Goal: Transaction & Acquisition: Purchase product/service

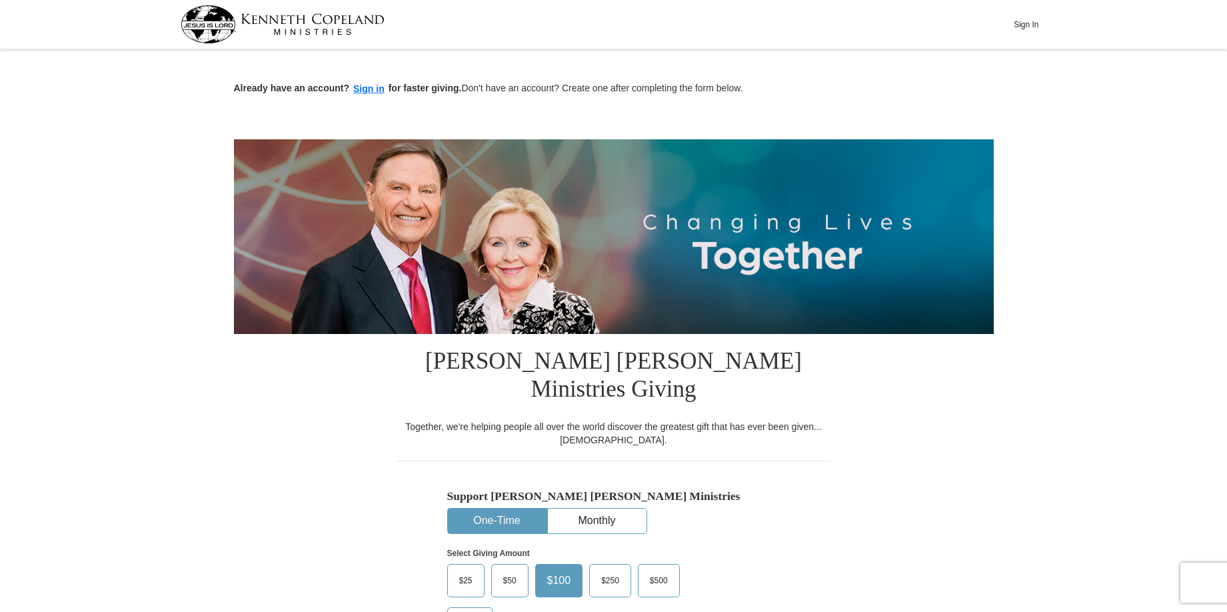
click at [489, 509] on button "One-Time" at bounding box center [497, 521] width 99 height 25
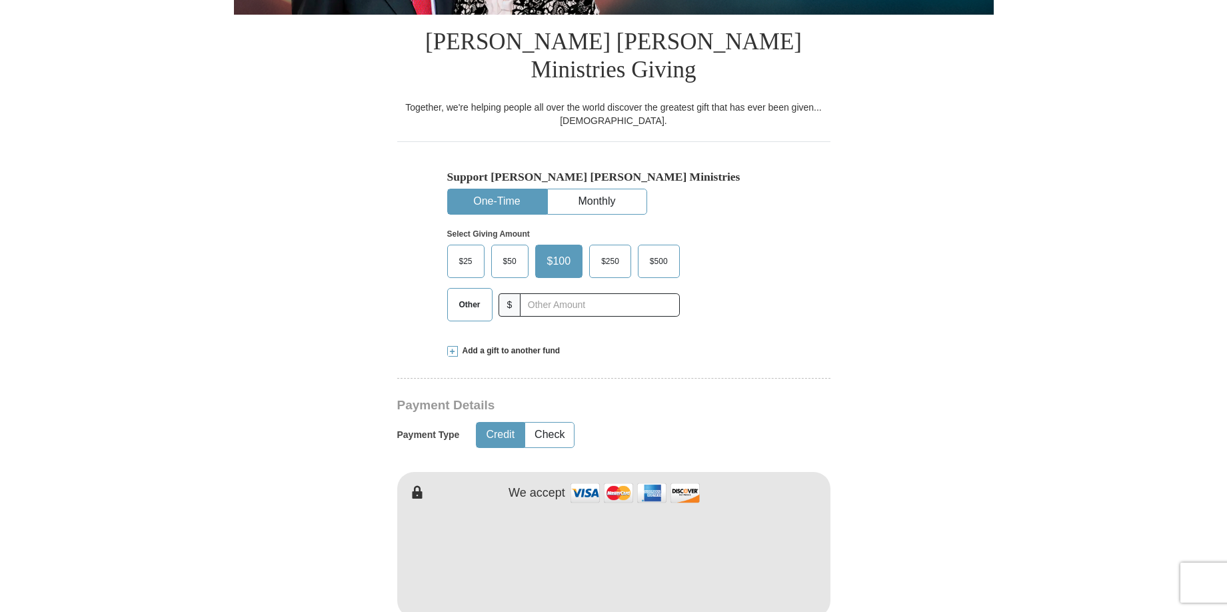
scroll to position [362, 0]
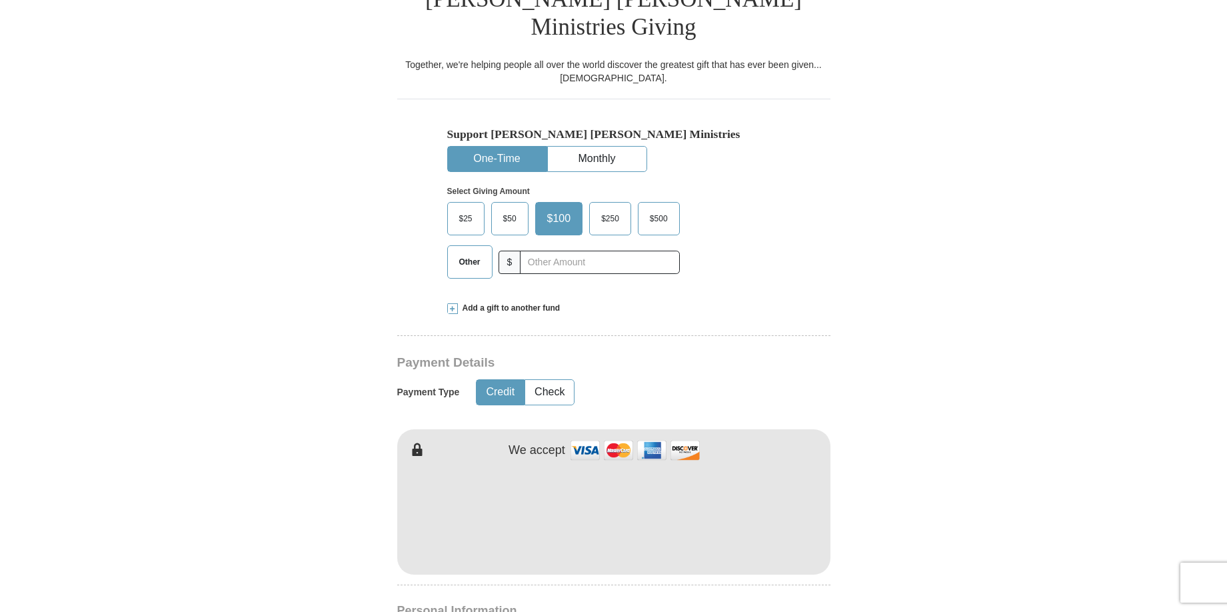
click at [466, 252] on span "Other" at bounding box center [470, 262] width 35 height 20
click at [0, 0] on input "Other" at bounding box center [0, 0] width 0 height 0
type input "20.00"
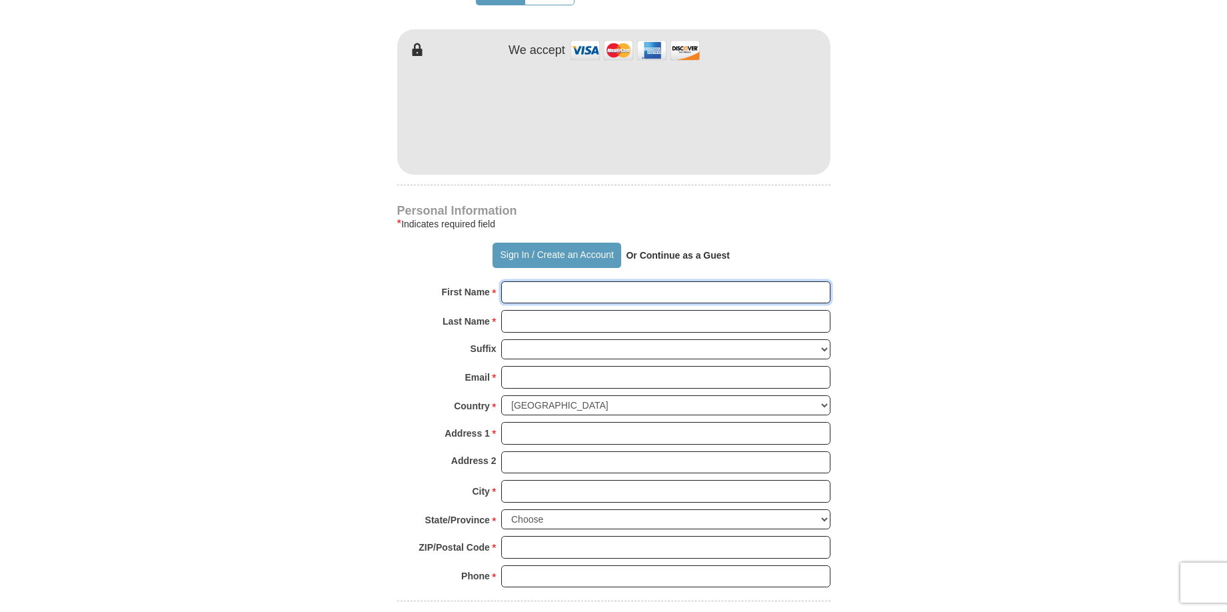
click at [519, 281] on input "First Name *" at bounding box center [665, 292] width 329 height 23
type input "[PERSON_NAME]"
type input "[EMAIL_ADDRESS][DOMAIN_NAME]"
type input "[STREET_ADDRESS]"
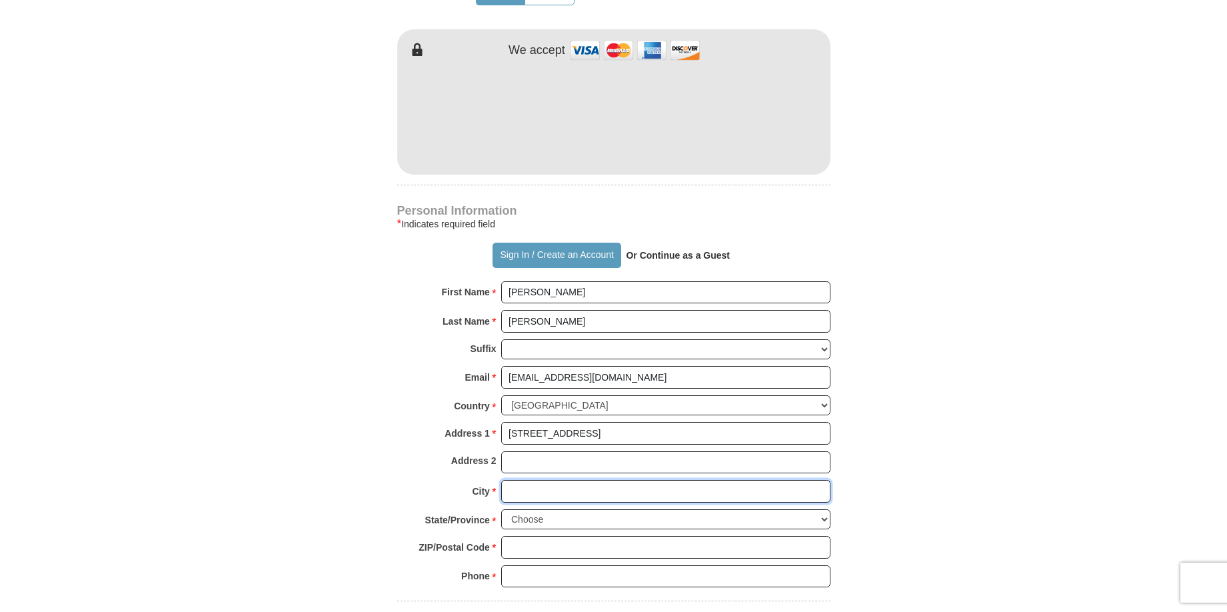
type input "[GEOGRAPHIC_DATA]"
select select "SD"
type input "57103"
type input "6053363289"
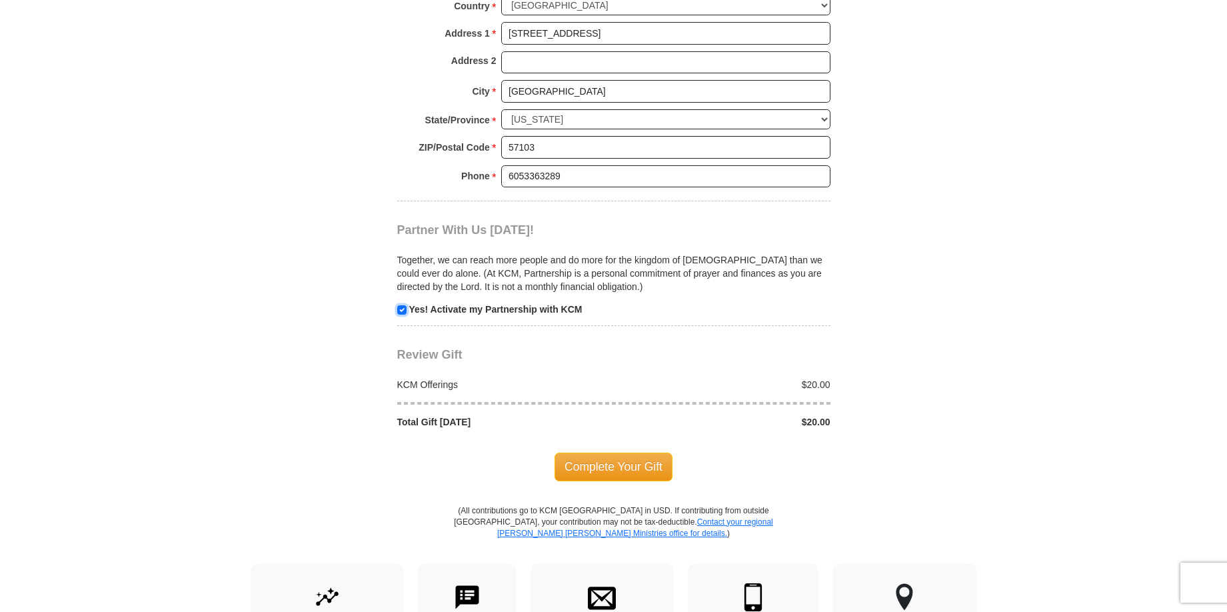
click at [403, 305] on input "checkbox" at bounding box center [401, 309] width 9 height 9
checkbox input "false"
click at [599, 453] on span "Complete Your Gift" at bounding box center [614, 467] width 118 height 28
